Goal: Task Accomplishment & Management: Use online tool/utility

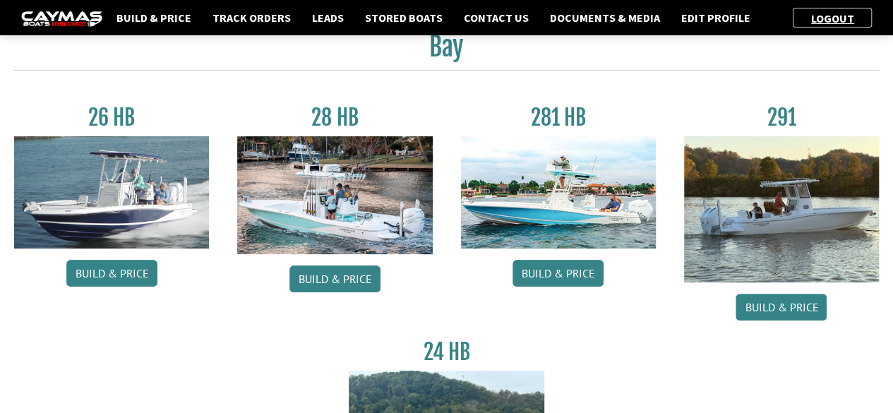
scroll to position [66, 0]
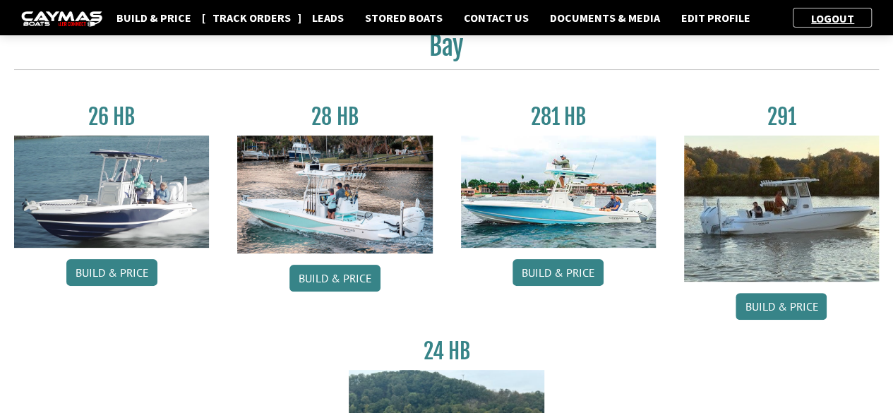
click at [239, 19] on link "Track Orders" at bounding box center [251, 17] width 92 height 18
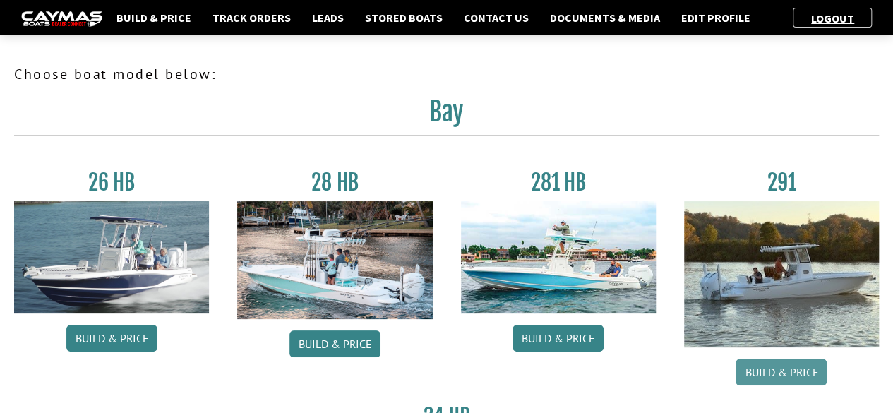
click at [766, 367] on link "Build & Price" at bounding box center [781, 372] width 91 height 27
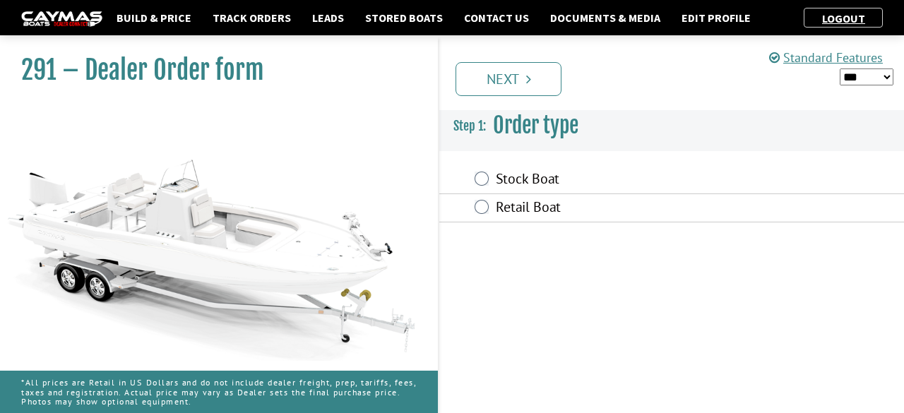
click at [518, 198] on label "Retail Boat" at bounding box center [618, 208] width 245 height 20
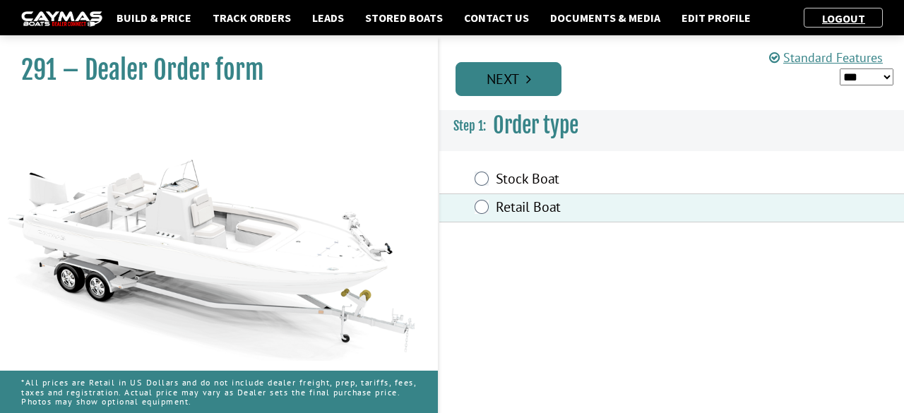
click at [497, 84] on link "Next" at bounding box center [508, 79] width 106 height 34
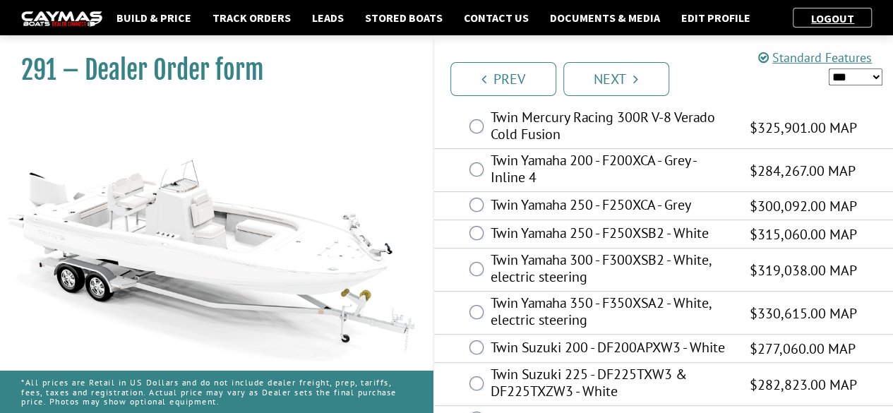
scroll to position [206, 0]
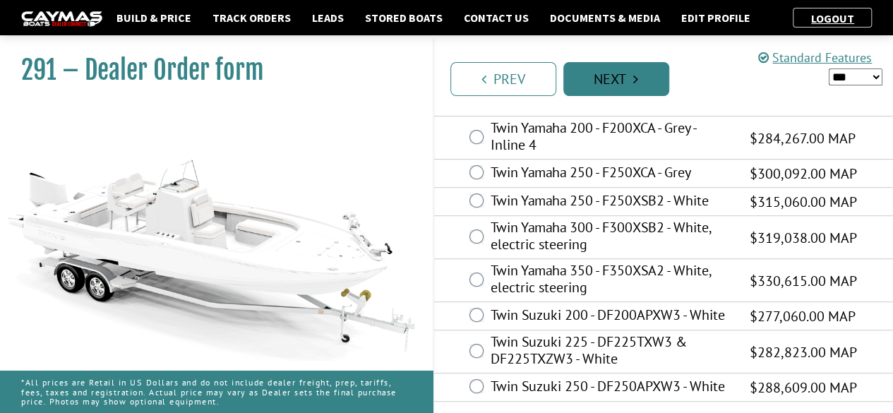
click at [630, 83] on link "Next" at bounding box center [616, 79] width 106 height 34
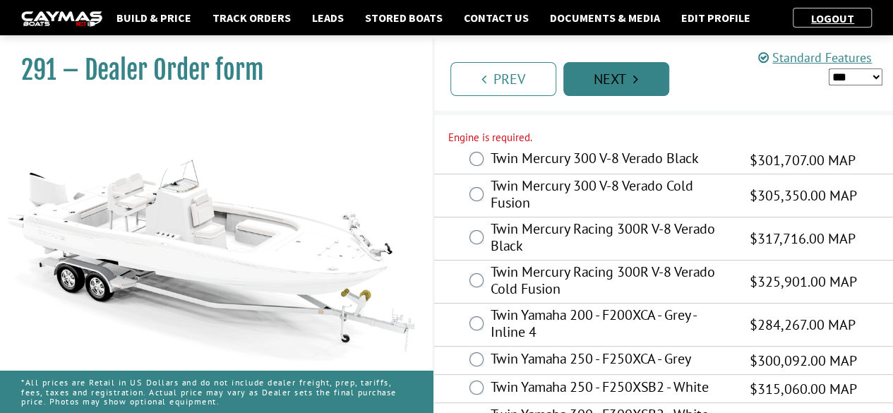
scroll to position [30, 0]
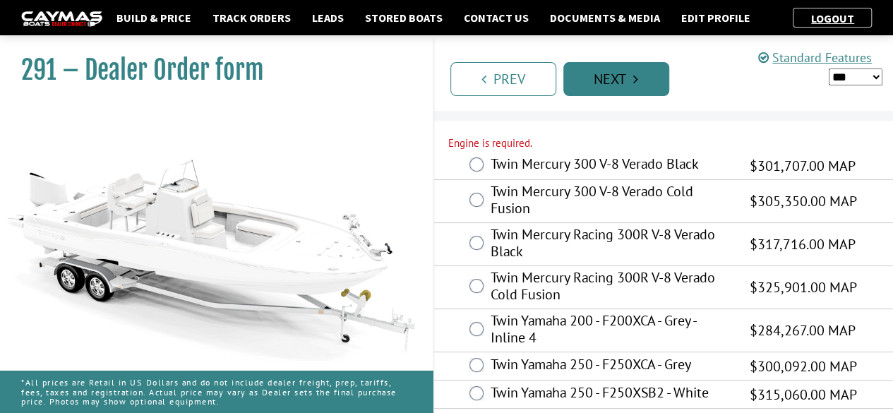
click at [630, 83] on link "Next" at bounding box center [616, 79] width 106 height 34
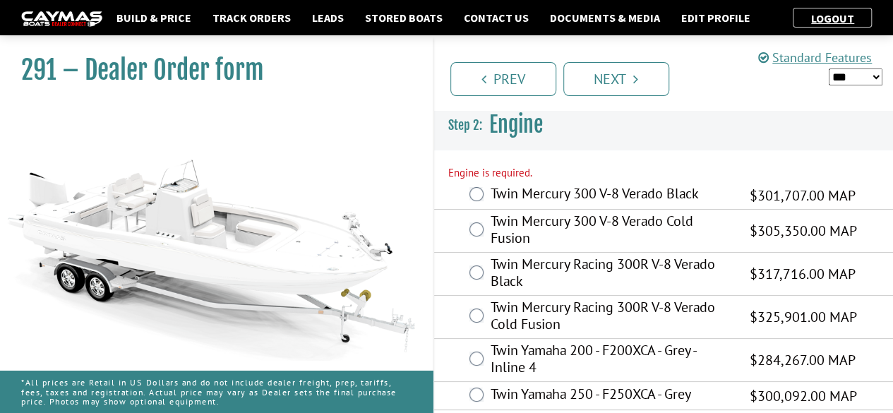
click at [570, 196] on label "Twin Mercury 300 V-8 Verado Black" at bounding box center [611, 195] width 241 height 20
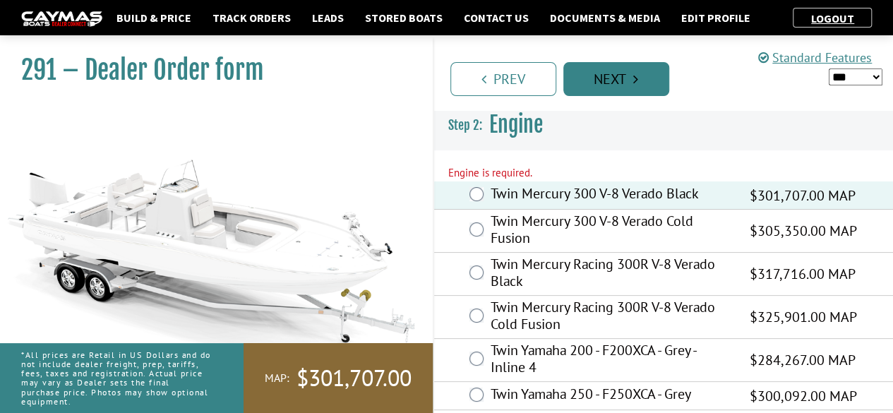
click at [606, 73] on link "Next" at bounding box center [616, 79] width 106 height 34
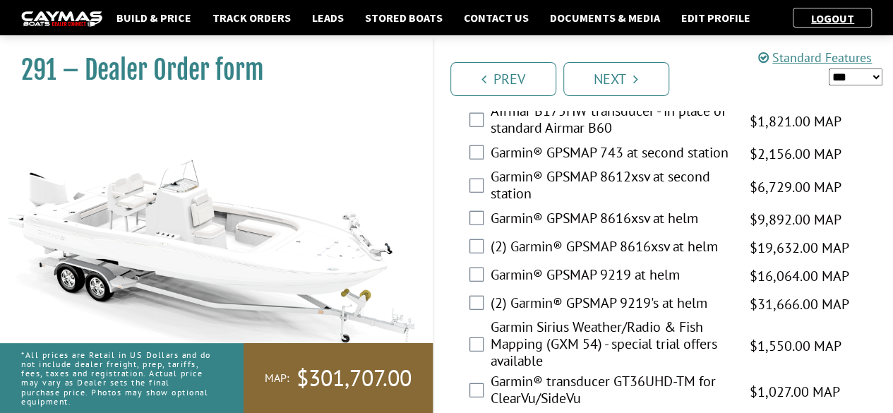
scroll to position [4338, 0]
click at [34, 11] on link at bounding box center [61, 17] width 81 height 18
